Goal: Book appointment/travel/reservation

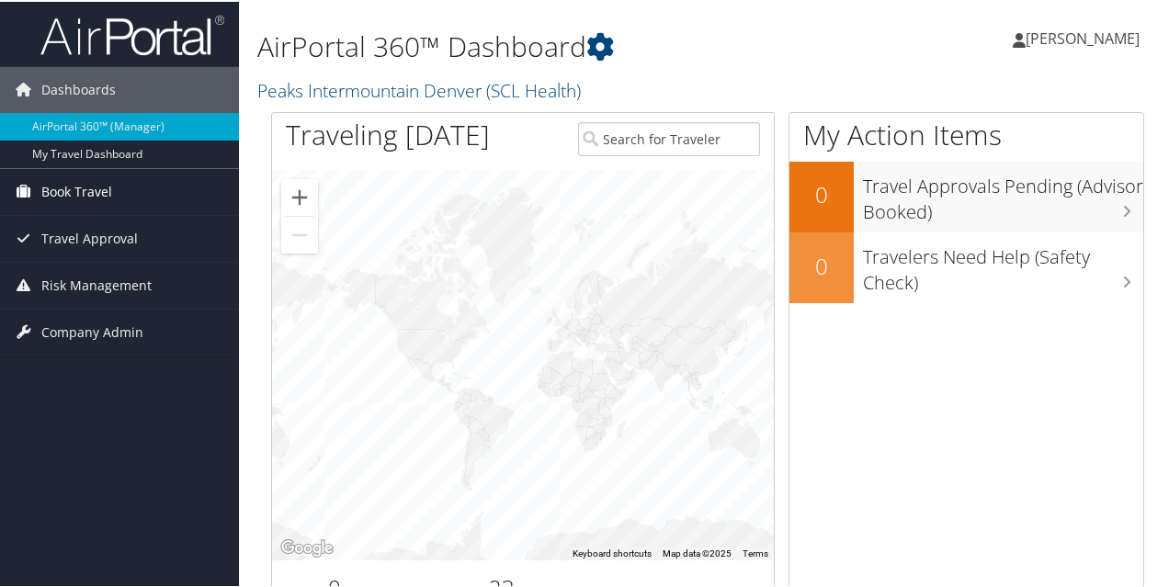
click at [96, 199] on span "Book Travel" at bounding box center [76, 190] width 71 height 46
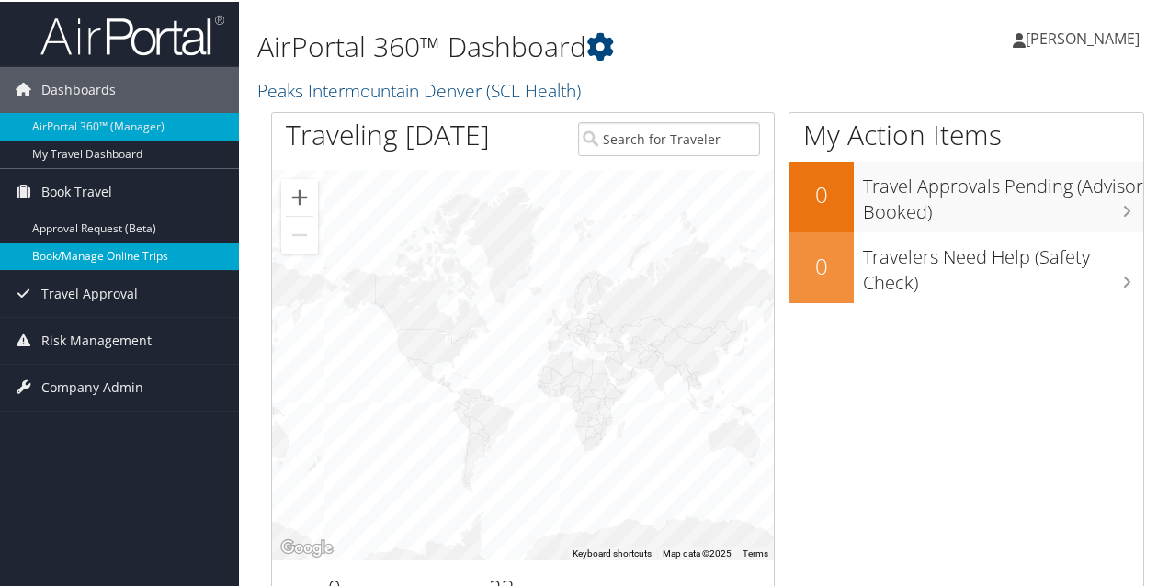
click at [110, 254] on link "Book/Manage Online Trips" at bounding box center [119, 255] width 239 height 28
click at [143, 257] on link "Book/Manage Online Trips" at bounding box center [119, 255] width 239 height 28
click at [66, 257] on link "Book/Manage Online Trips" at bounding box center [119, 255] width 239 height 28
